Goal: Transaction & Acquisition: Obtain resource

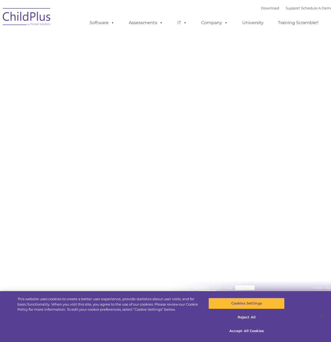
click at [124, 85] on div "Request Pricing ChildPlus is an all-in-one software solution for Head Start, EH…" at bounding box center [166, 139] width 324 height 241
click at [249, 317] on button "Reject All" at bounding box center [246, 317] width 76 height 11
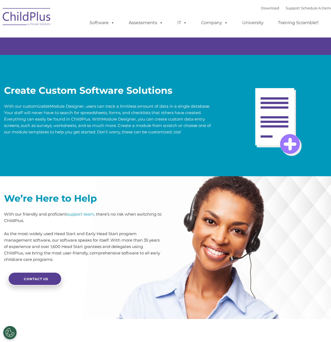
scroll to position [1053, 0]
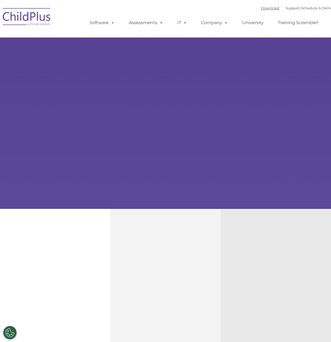
select select "MEDIUM"
click at [263, 8] on link "Download" at bounding box center [270, 8] width 18 height 4
